Goal: Information Seeking & Learning: Find specific fact

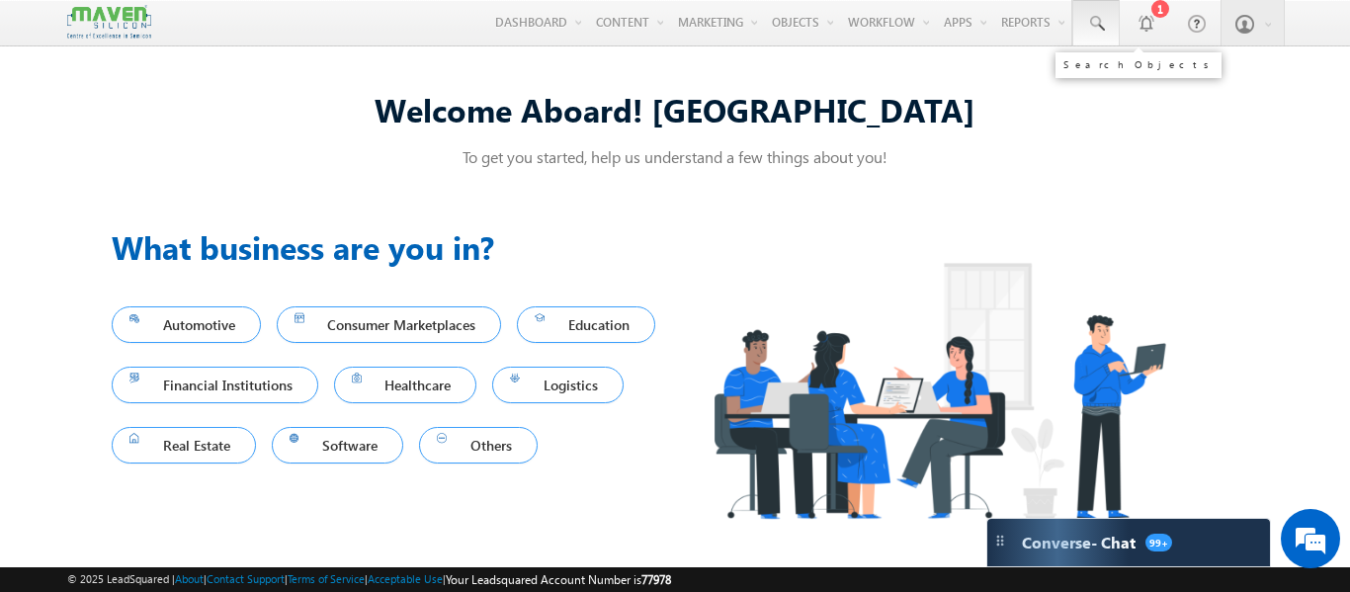
click at [1096, 14] on span at bounding box center [1096, 24] width 20 height 20
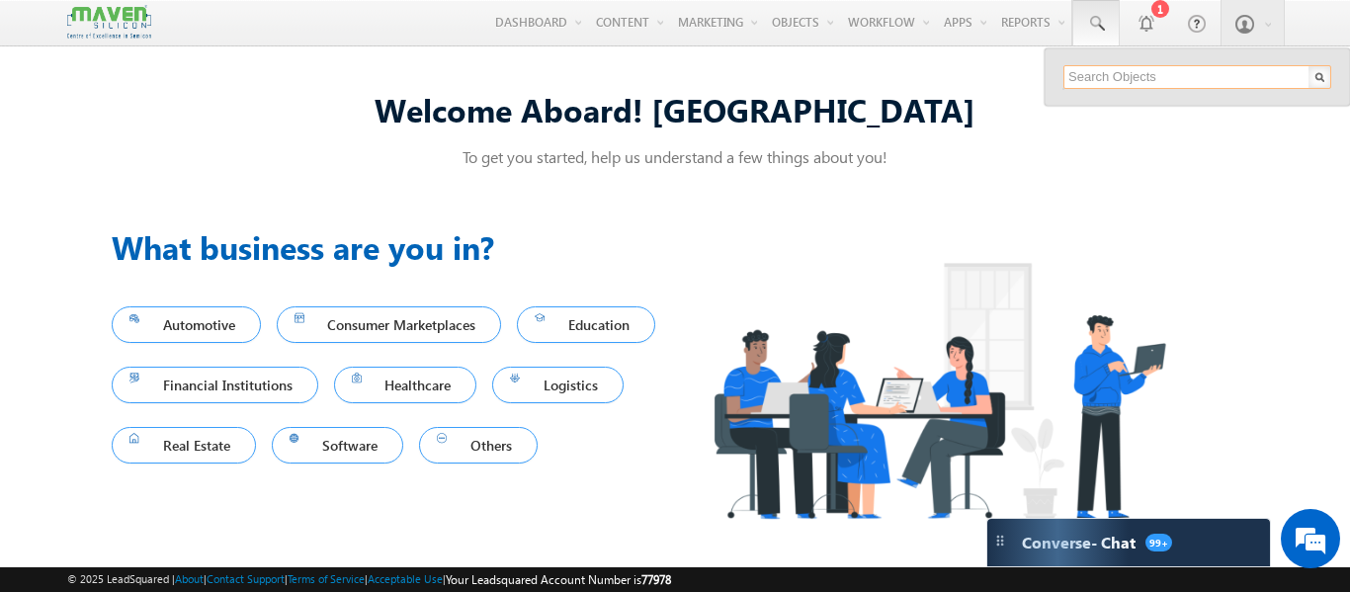
paste input "[EMAIL_ADDRESS][DOMAIN_NAME]"
click at [1092, 73] on input "[EMAIL_ADDRESS][DOMAIN_NAME]" at bounding box center [1197, 77] width 268 height 24
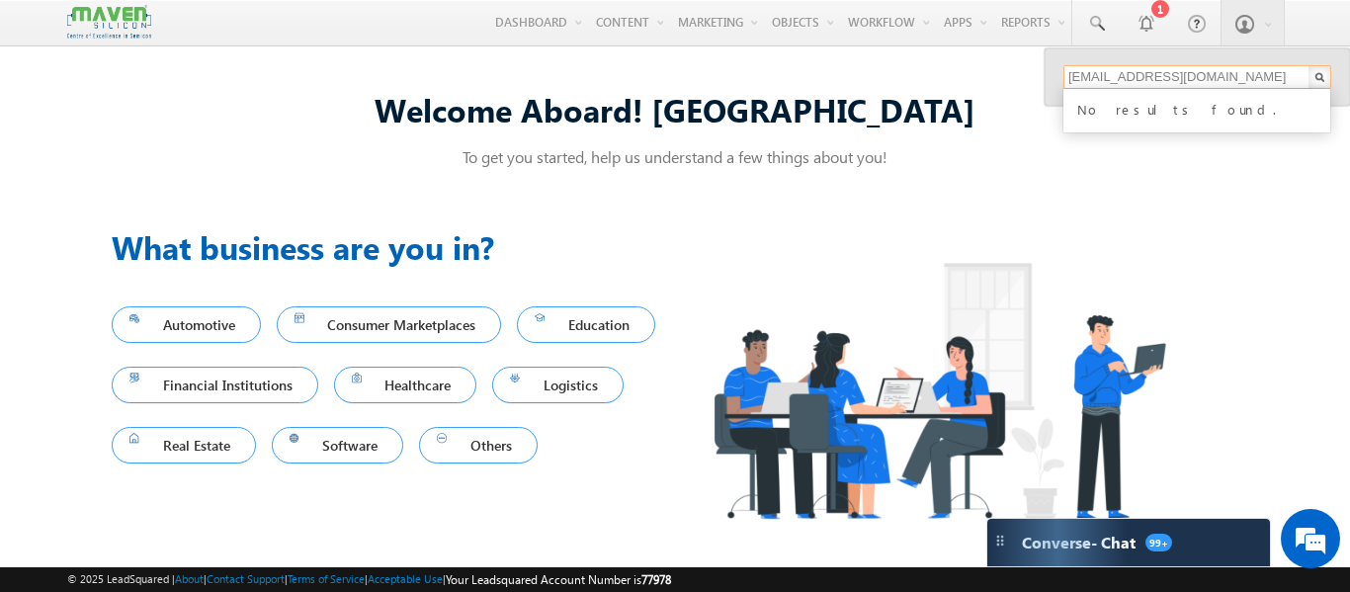
click at [1092, 73] on input "[EMAIL_ADDRESS][DOMAIN_NAME]" at bounding box center [1197, 77] width 268 height 24
paste input "[EMAIL_ADDRESS][DOMAIN_NAME]"
click at [1094, 77] on input "[EMAIL_ADDRESS][DOMAIN_NAME]" at bounding box center [1197, 77] width 268 height 24
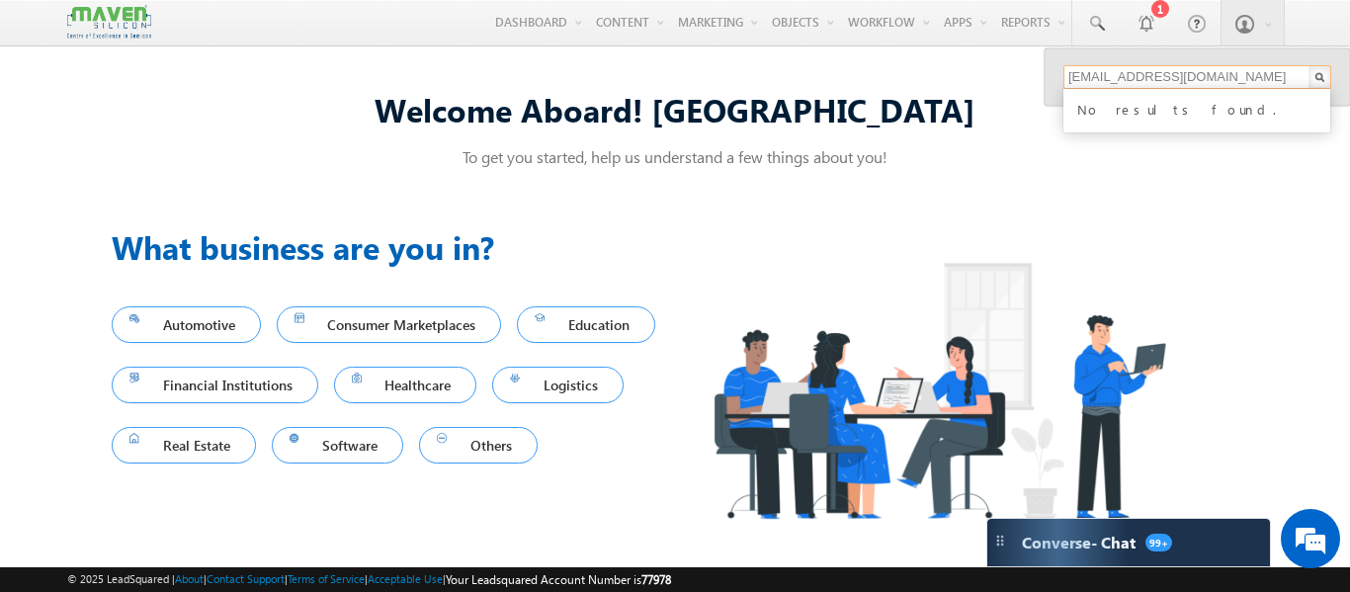
click at [1094, 77] on input "[EMAIL_ADDRESS][DOMAIN_NAME]" at bounding box center [1197, 77] width 268 height 24
paste input "kgurucharan545"
type input "[EMAIL_ADDRESS][DOMAIN_NAME]"
click at [771, 224] on img at bounding box center [939, 390] width 528 height 335
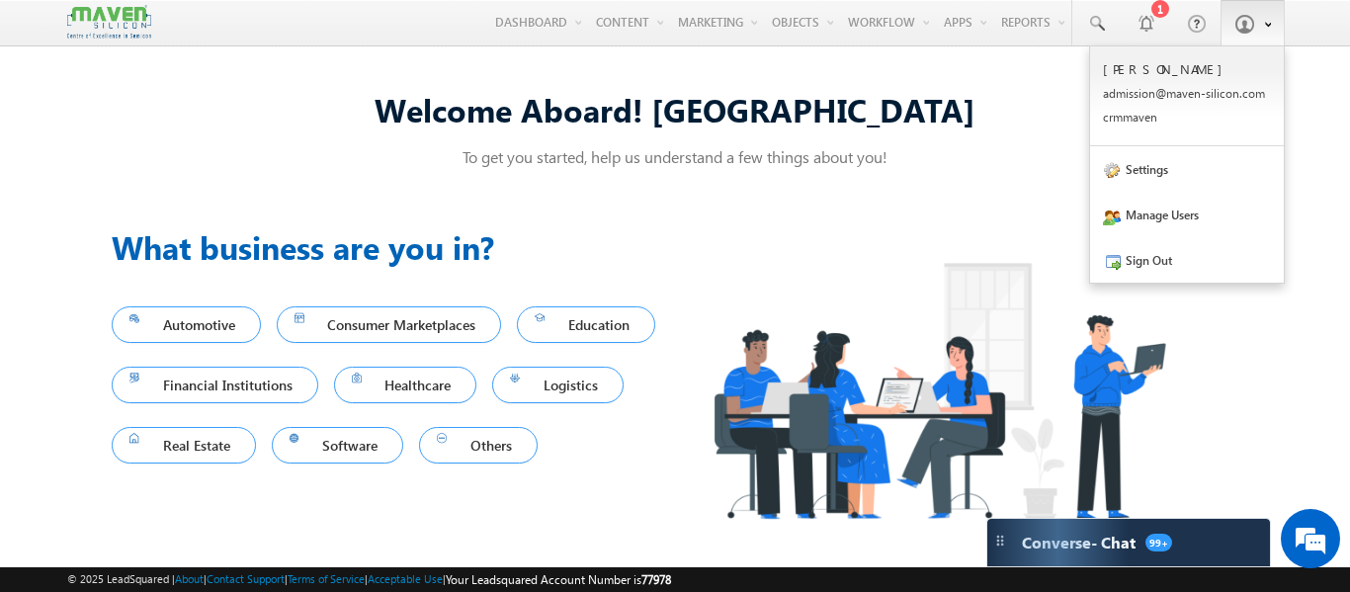
click at [1255, 31] on link at bounding box center [1253, 22] width 64 height 45
click at [1136, 273] on link "Sign Out" at bounding box center [1187, 259] width 194 height 45
